Goal: Navigation & Orientation: Go to known website

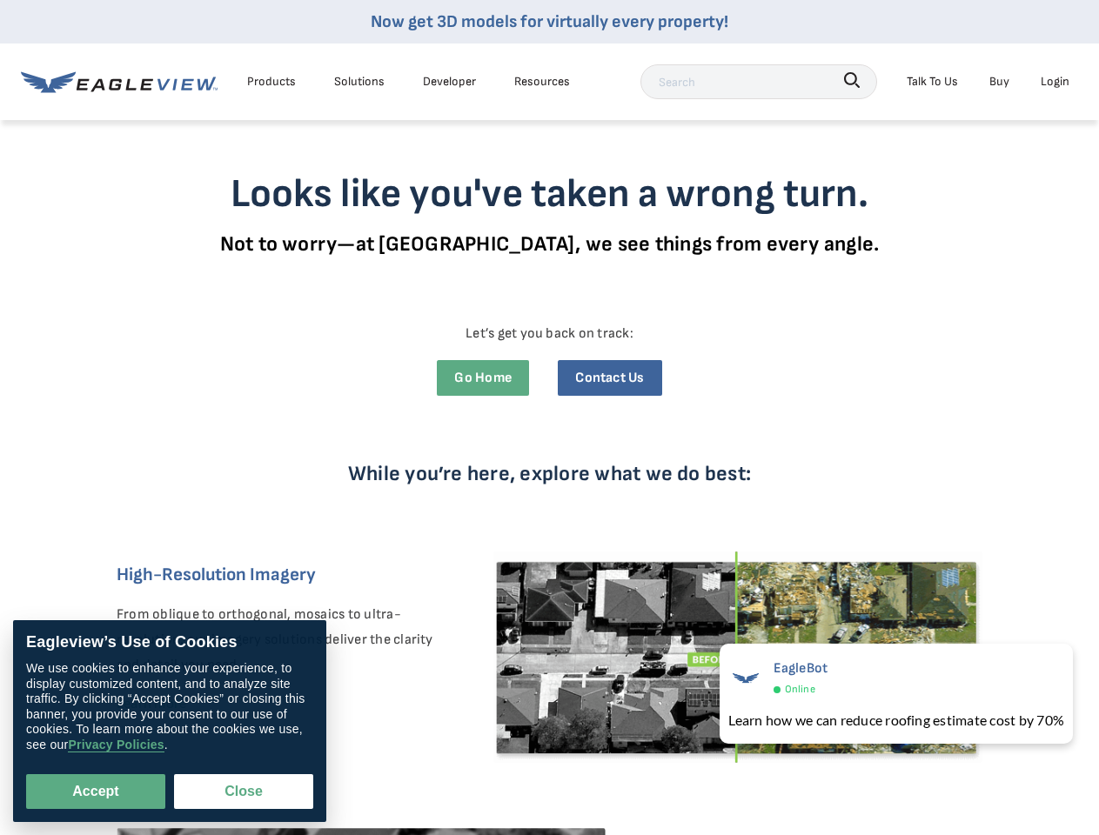
click at [549, 418] on div "While you’re here, explore what we do best: High-Resolution Imagery From obliqu…" at bounding box center [549, 742] width 931 height 666
click at [272, 81] on div "Products" at bounding box center [271, 81] width 49 height 22
click at [359, 81] on div "Solutions" at bounding box center [359, 81] width 50 height 22
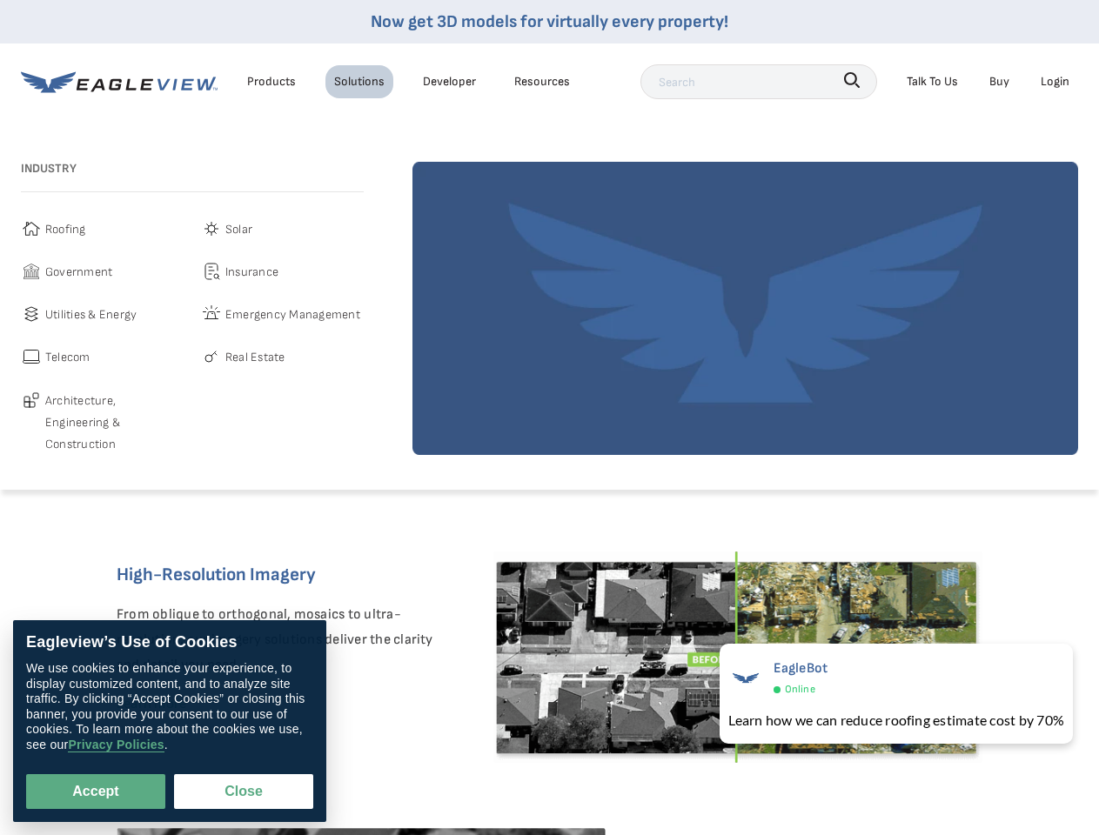
click at [542, 81] on div "Resources" at bounding box center [542, 81] width 56 height 22
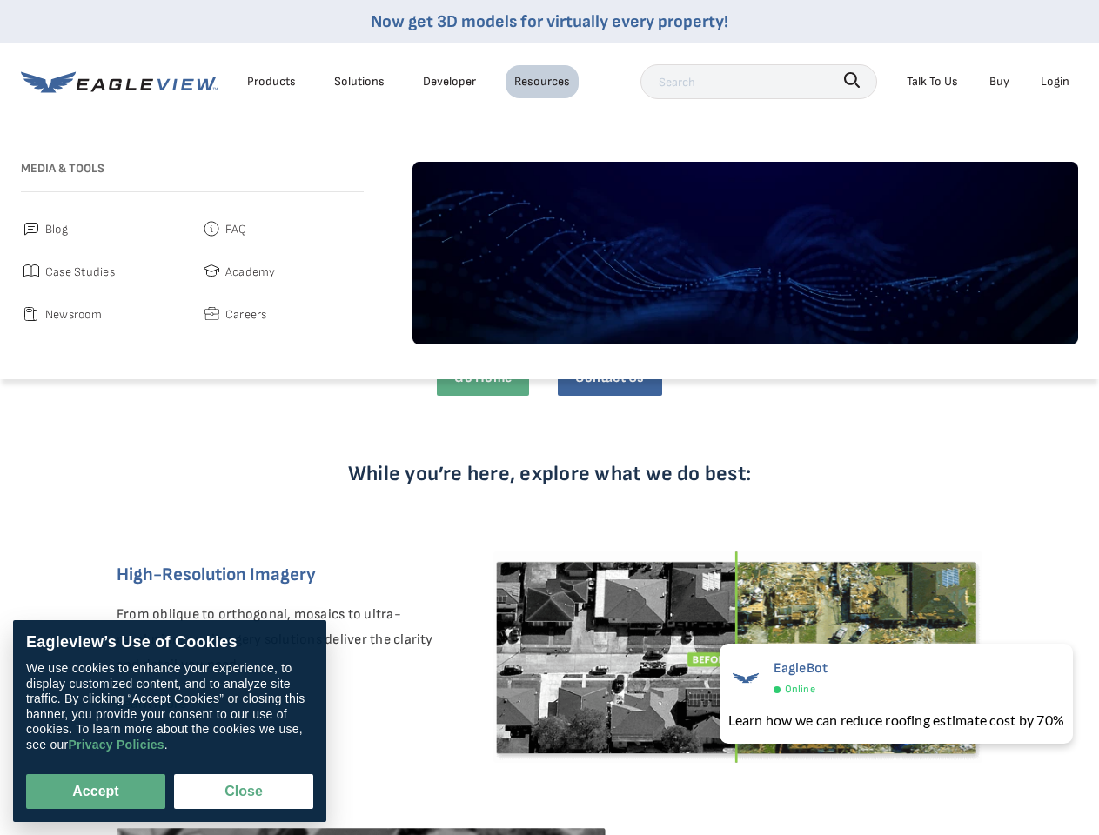
click at [852, 80] on icon "button" at bounding box center [852, 80] width 16 height 16
click at [932, 81] on div "Talk To Us" at bounding box center [932, 81] width 51 height 22
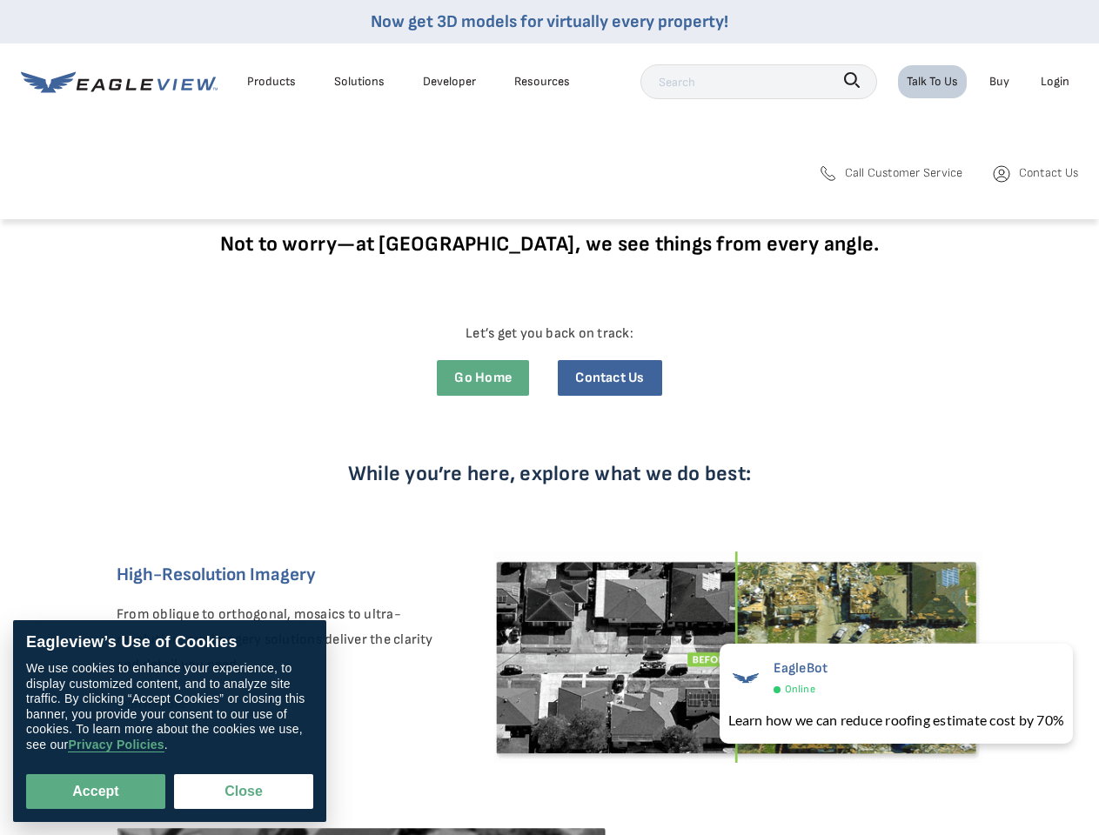
click at [1055, 81] on div "Login" at bounding box center [1055, 81] width 29 height 22
